Goal: Task Accomplishment & Management: Use online tool/utility

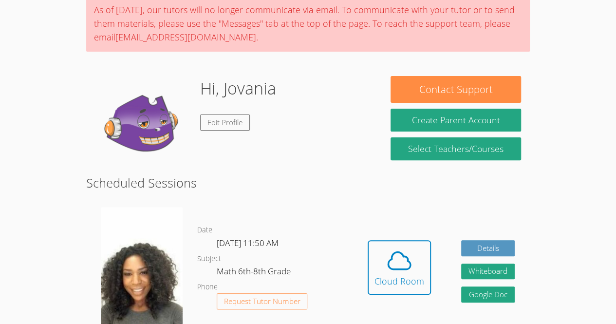
scroll to position [175, 0]
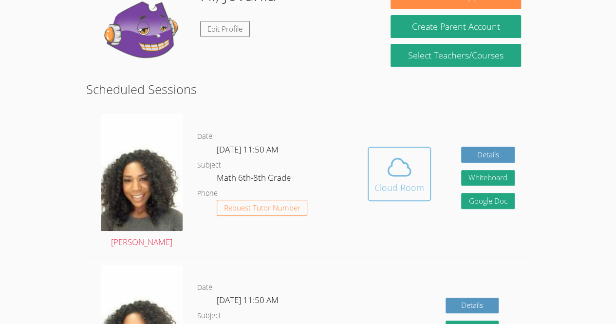
click at [402, 179] on icon at bounding box center [399, 166] width 27 height 27
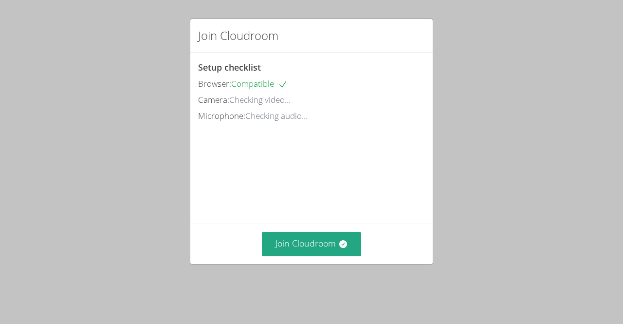
click at [293, 263] on div "Join Cloudroom" at bounding box center [311, 243] width 242 height 40
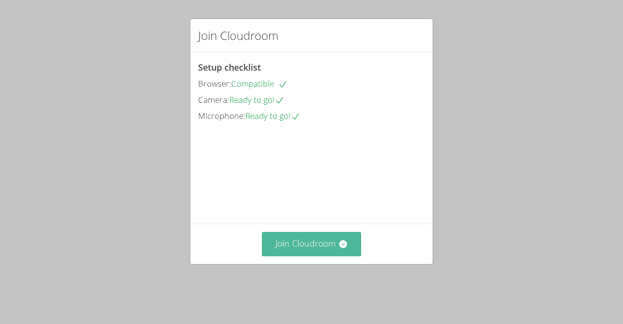
click at [301, 248] on button "Join Cloudroom" at bounding box center [312, 244] width 100 height 24
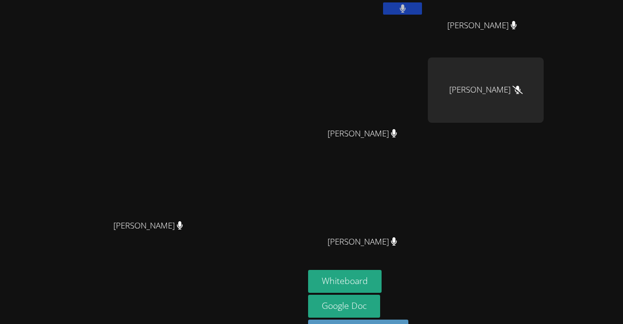
scroll to position [85, 0]
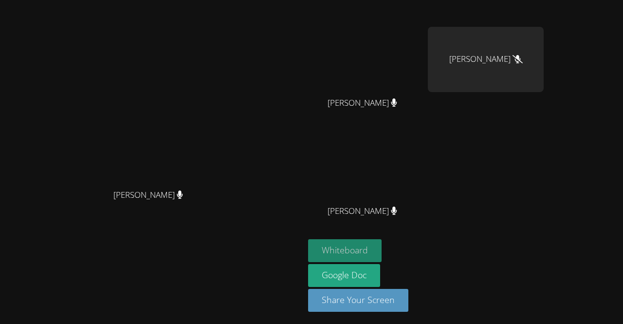
click at [382, 250] on button "Whiteboard" at bounding box center [345, 250] width 74 height 23
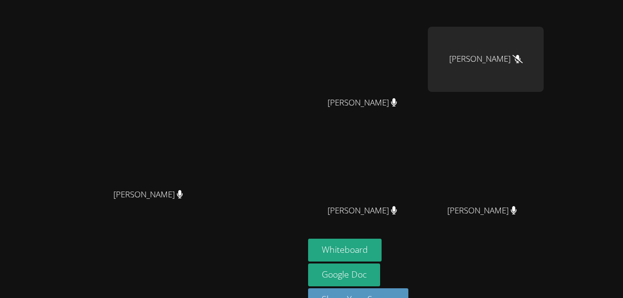
drag, startPoint x: 256, startPoint y: 56, endPoint x: 256, endPoint y: 30, distance: 25.3
click at [225, 30] on video at bounding box center [152, 100] width 146 height 167
